Goal: Navigation & Orientation: Find specific page/section

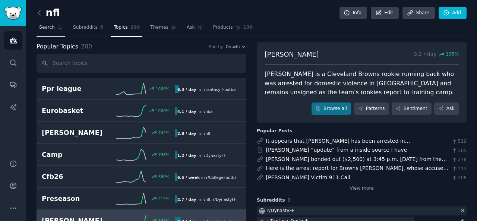
click at [54, 28] on link "Search" at bounding box center [51, 29] width 29 height 15
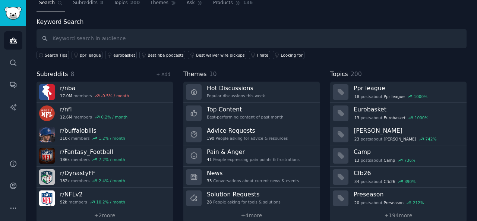
scroll to position [34, 0]
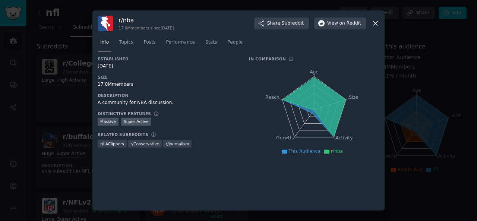
click at [376, 23] on icon at bounding box center [376, 23] width 8 height 8
